Goal: Task Accomplishment & Management: Use online tool/utility

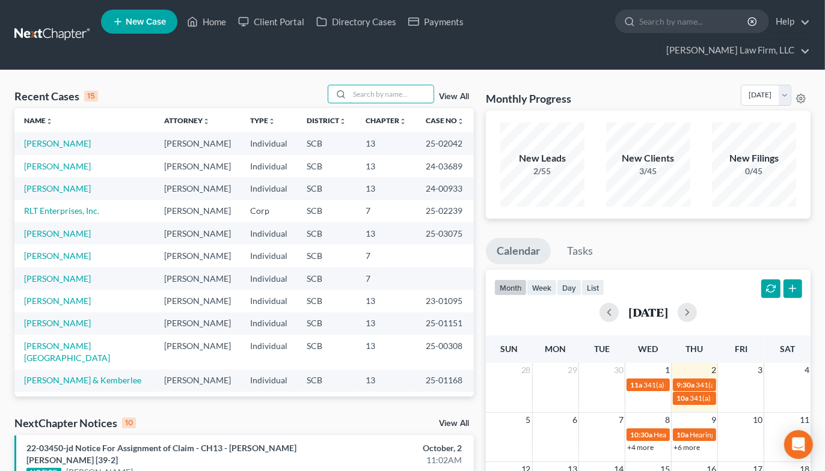
drag, startPoint x: 393, startPoint y: 70, endPoint x: 373, endPoint y: 75, distance: 20.4
click at [394, 85] on input "search" at bounding box center [391, 93] width 84 height 17
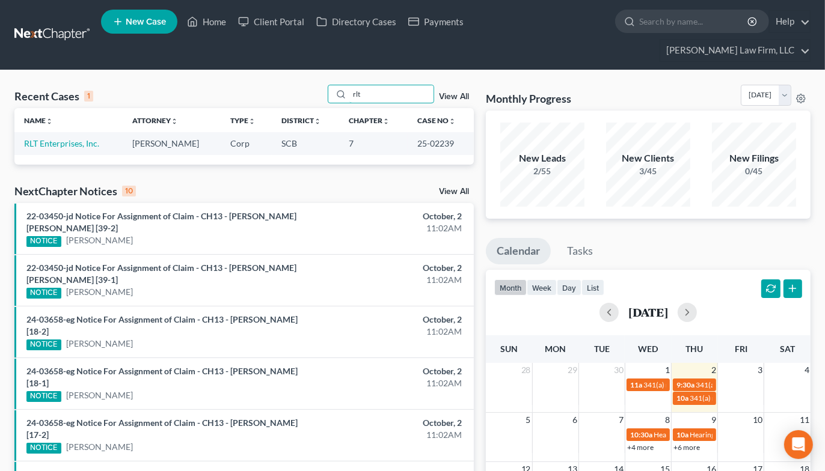
type input "rlt"
click at [56, 138] on link "RLT Enterprises, Inc." at bounding box center [61, 143] width 75 height 10
select select "2"
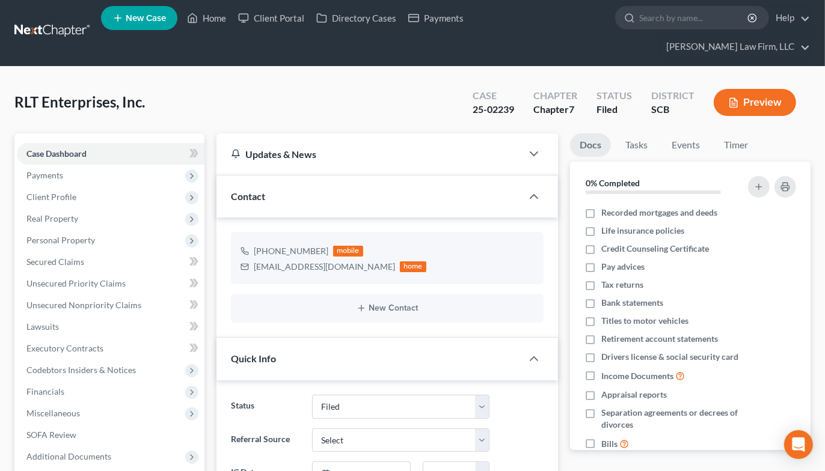
select select "0"
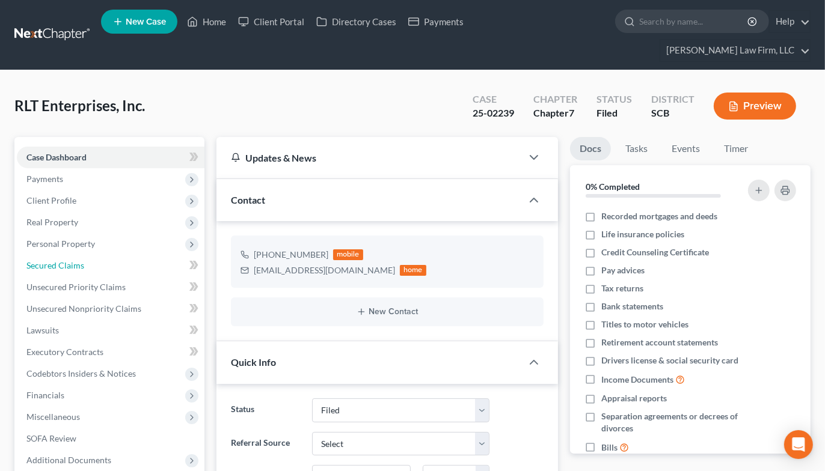
click at [71, 260] on span "Secured Claims" at bounding box center [55, 265] width 58 height 10
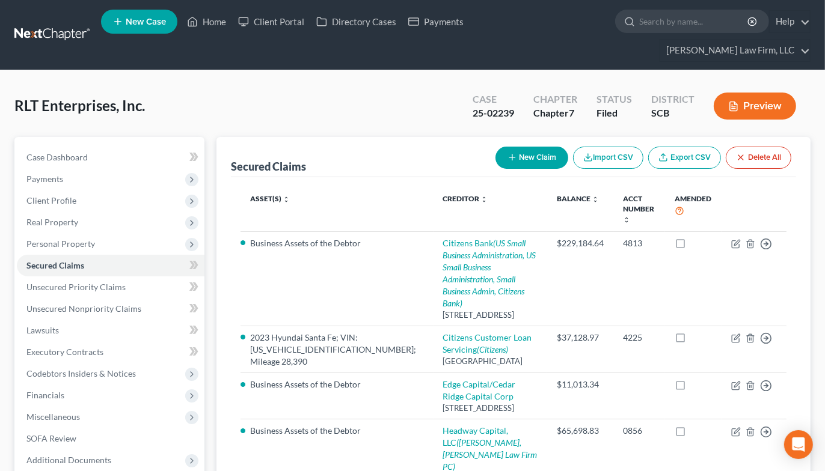
click at [753, 93] on button "Preview" at bounding box center [755, 106] width 82 height 27
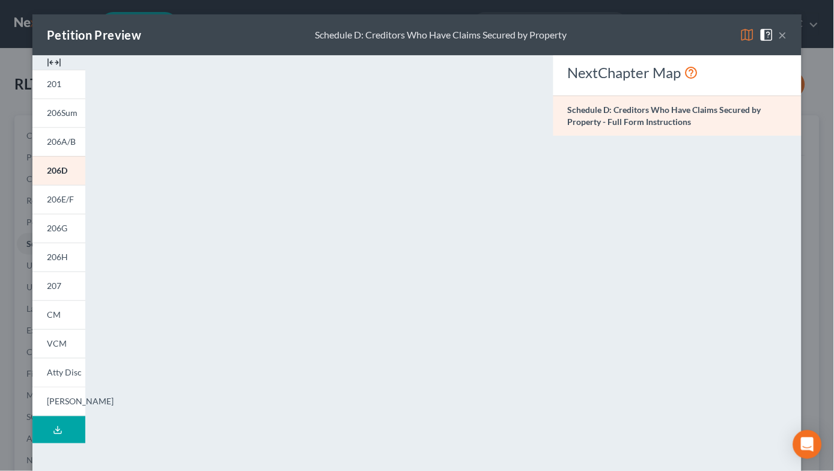
click at [779, 32] on button "×" at bounding box center [783, 35] width 8 height 14
